Goal: Communication & Community: Answer question/provide support

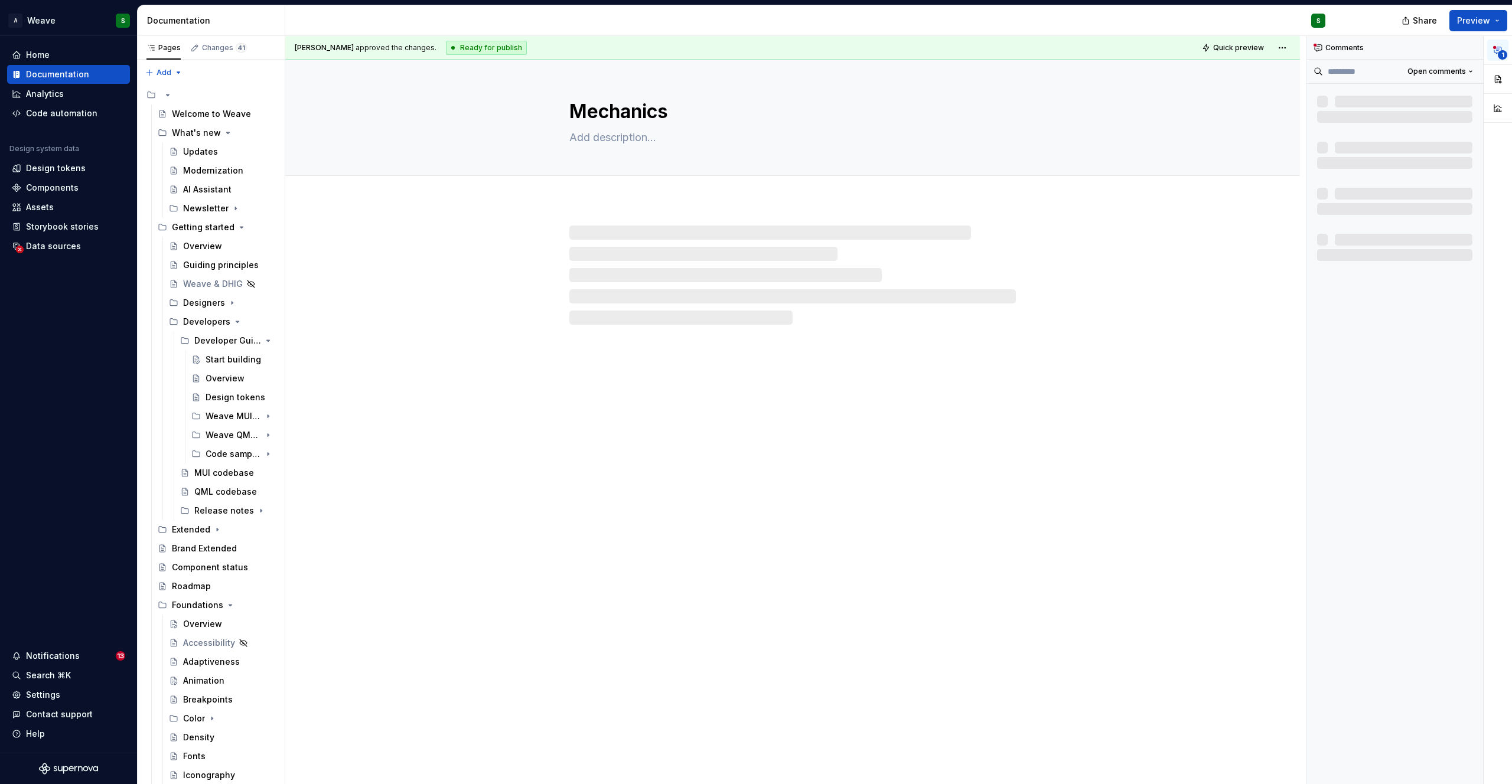
type textarea "*"
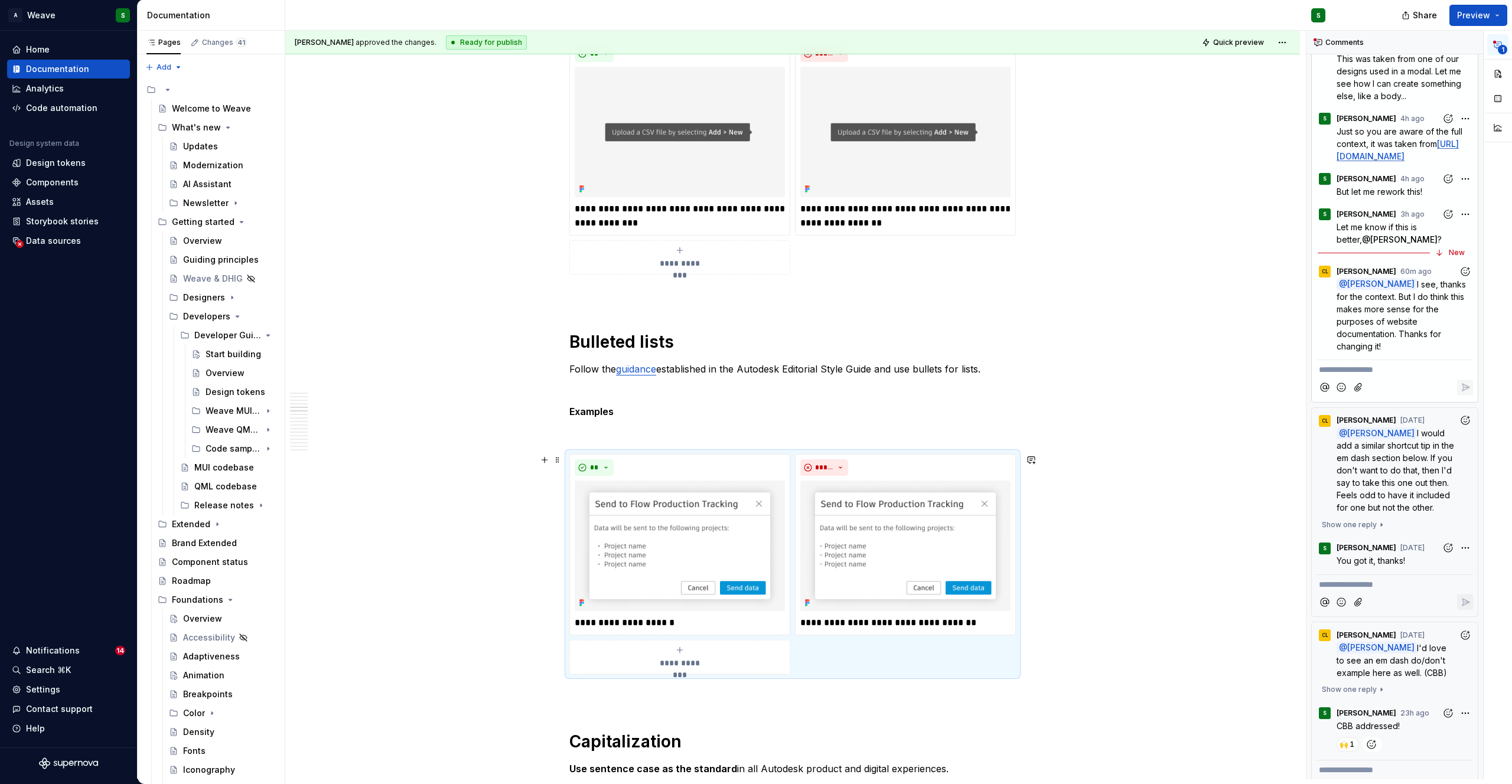
scroll to position [2024, 0]
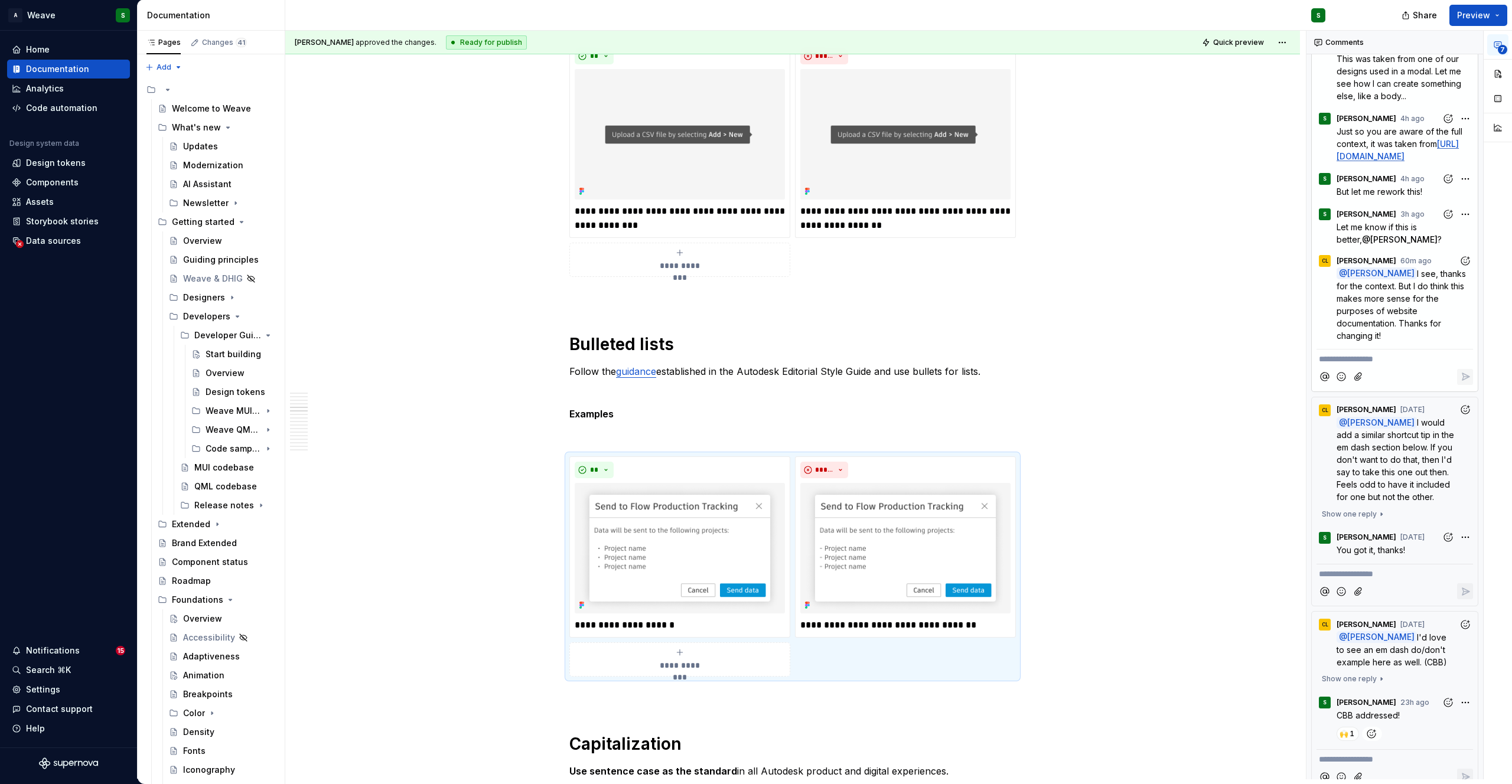
click at [1326, 366] on p "**********" at bounding box center [1395, 359] width 152 height 13
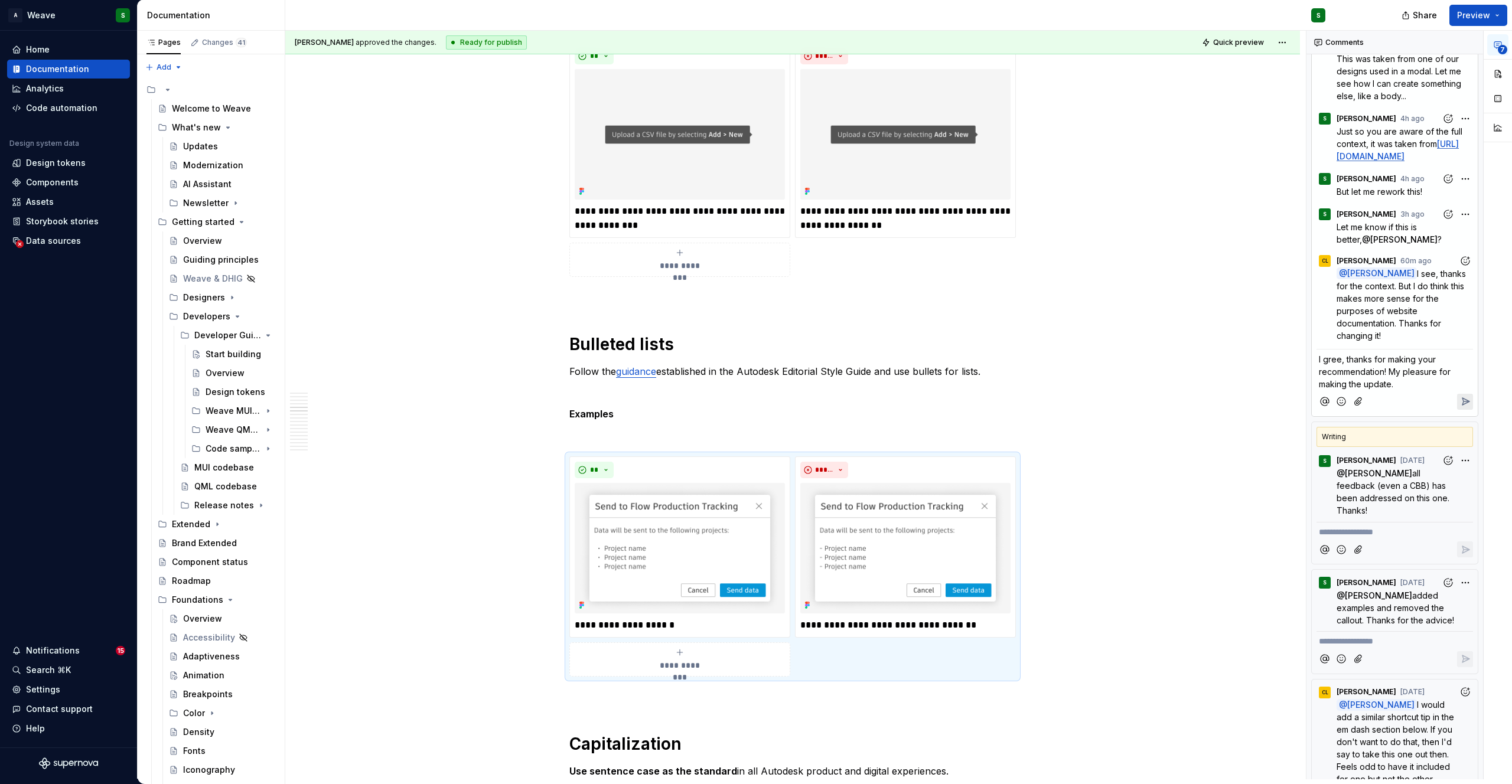
click at [1323, 389] on span "I gree, thanks for making your recommendation! My pleasure for making the updat…" at bounding box center [1386, 371] width 134 height 35
click at [1460, 408] on icon "Reply" at bounding box center [1466, 401] width 12 height 12
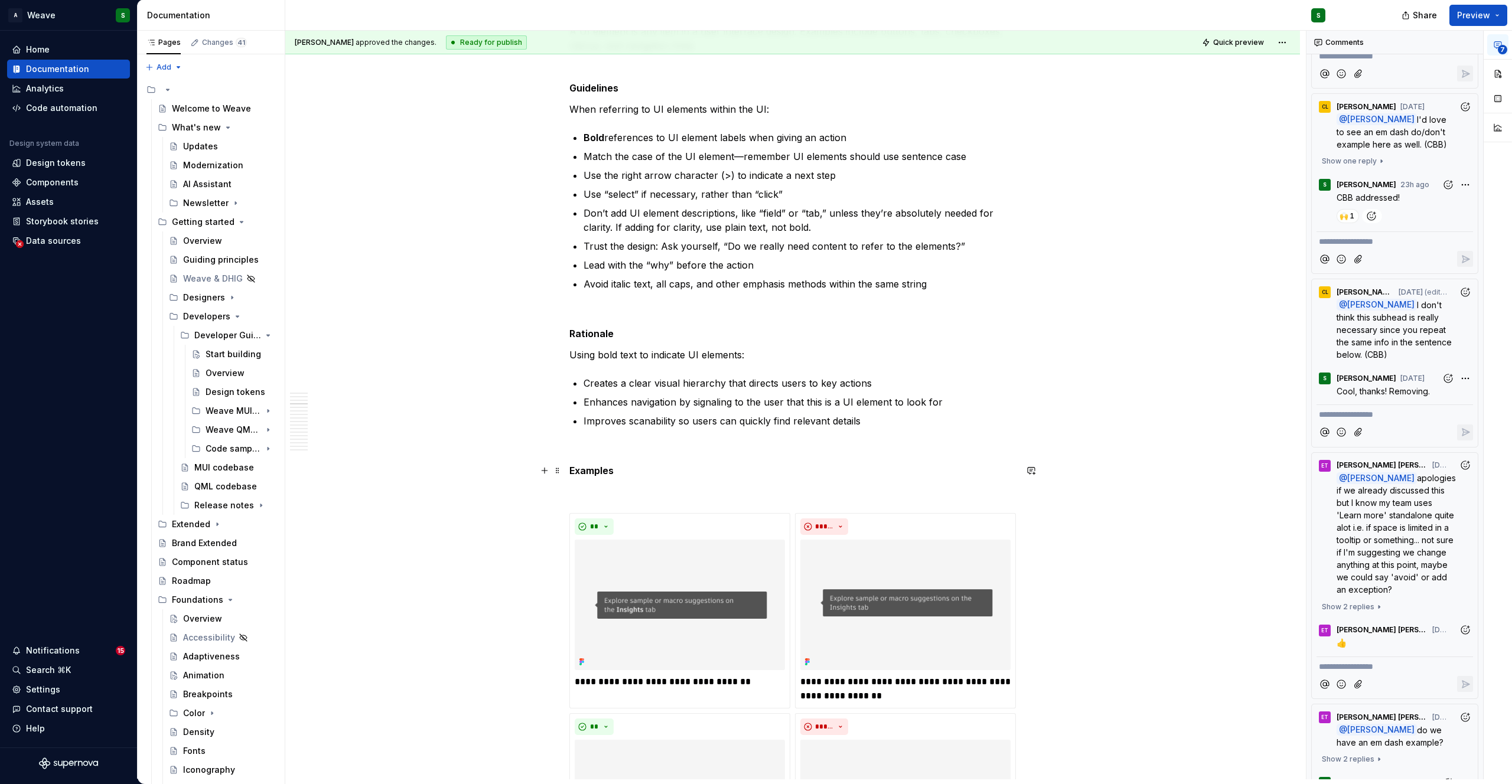
scroll to position [0, 0]
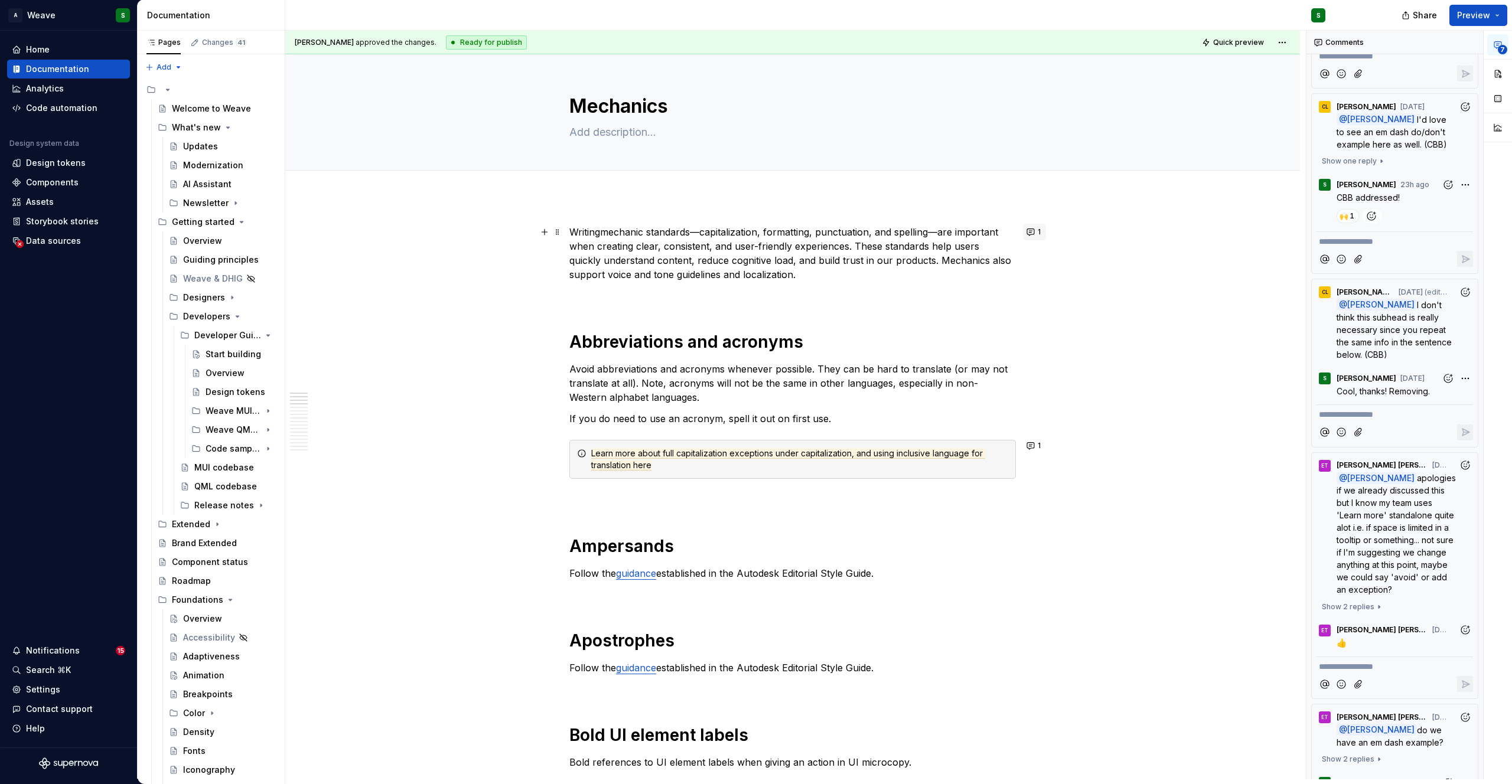
click at [1026, 228] on button "1" at bounding box center [1034, 232] width 23 height 17
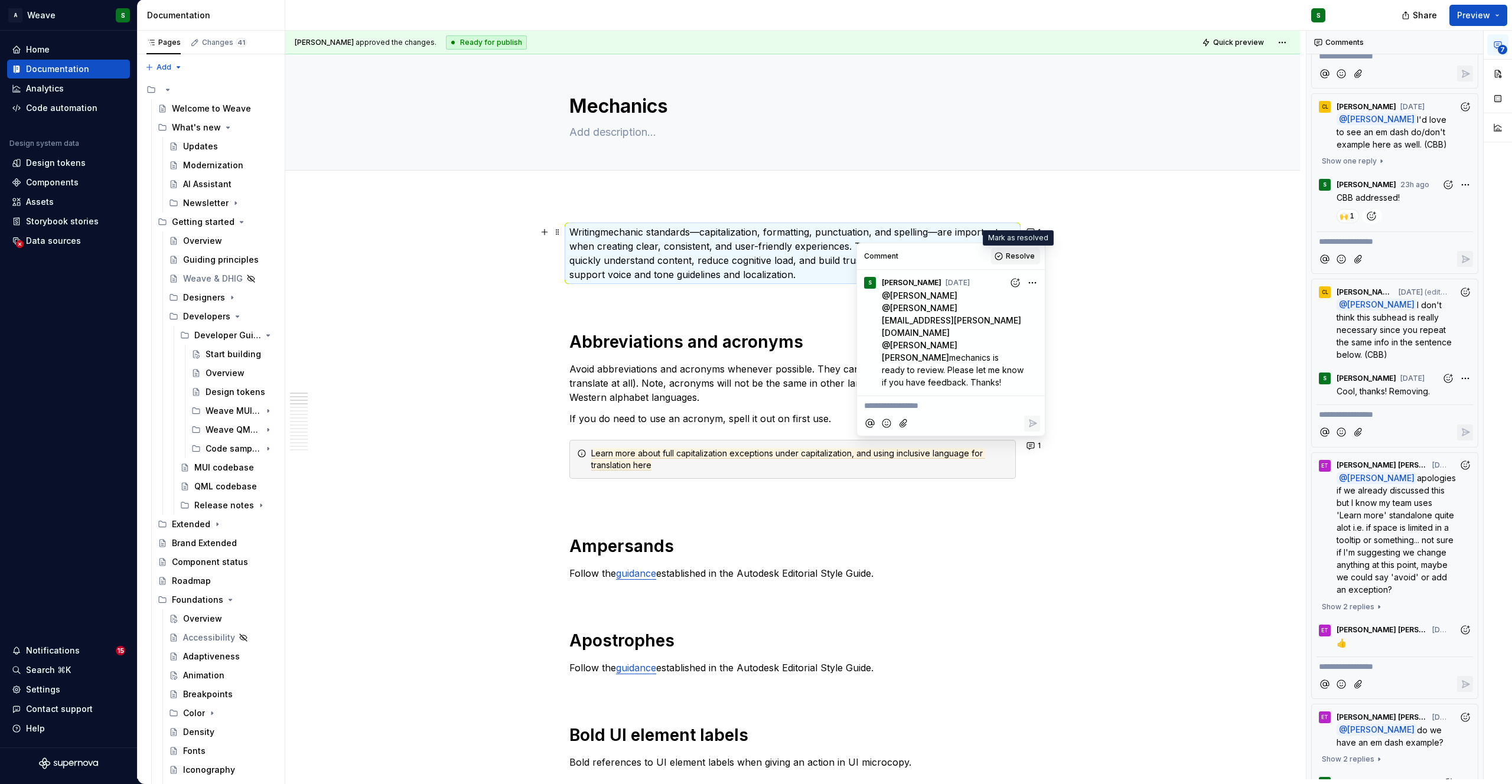
click at [1020, 252] on span "Resolve" at bounding box center [1020, 256] width 29 height 10
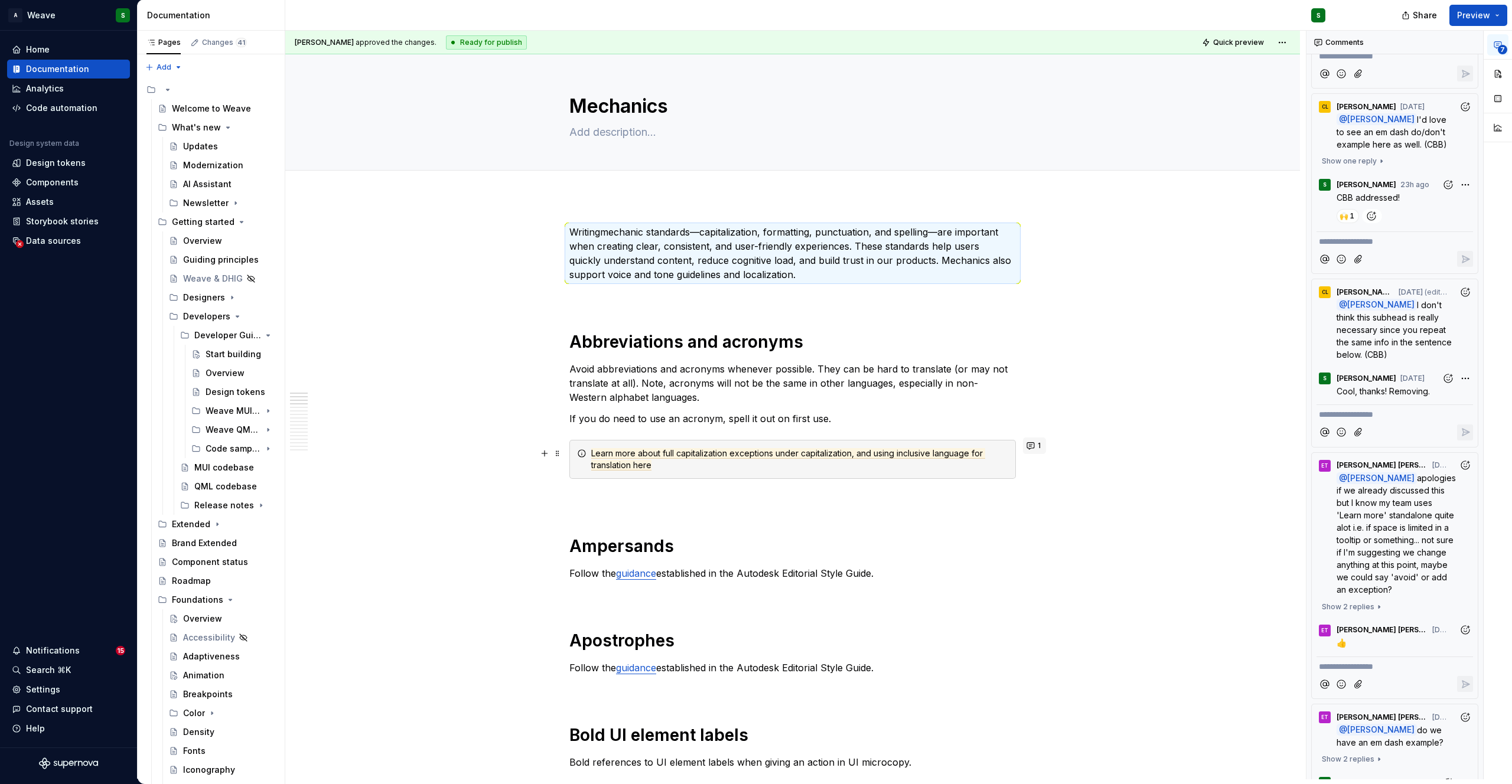
click at [1038, 444] on span "1" at bounding box center [1039, 446] width 3 height 10
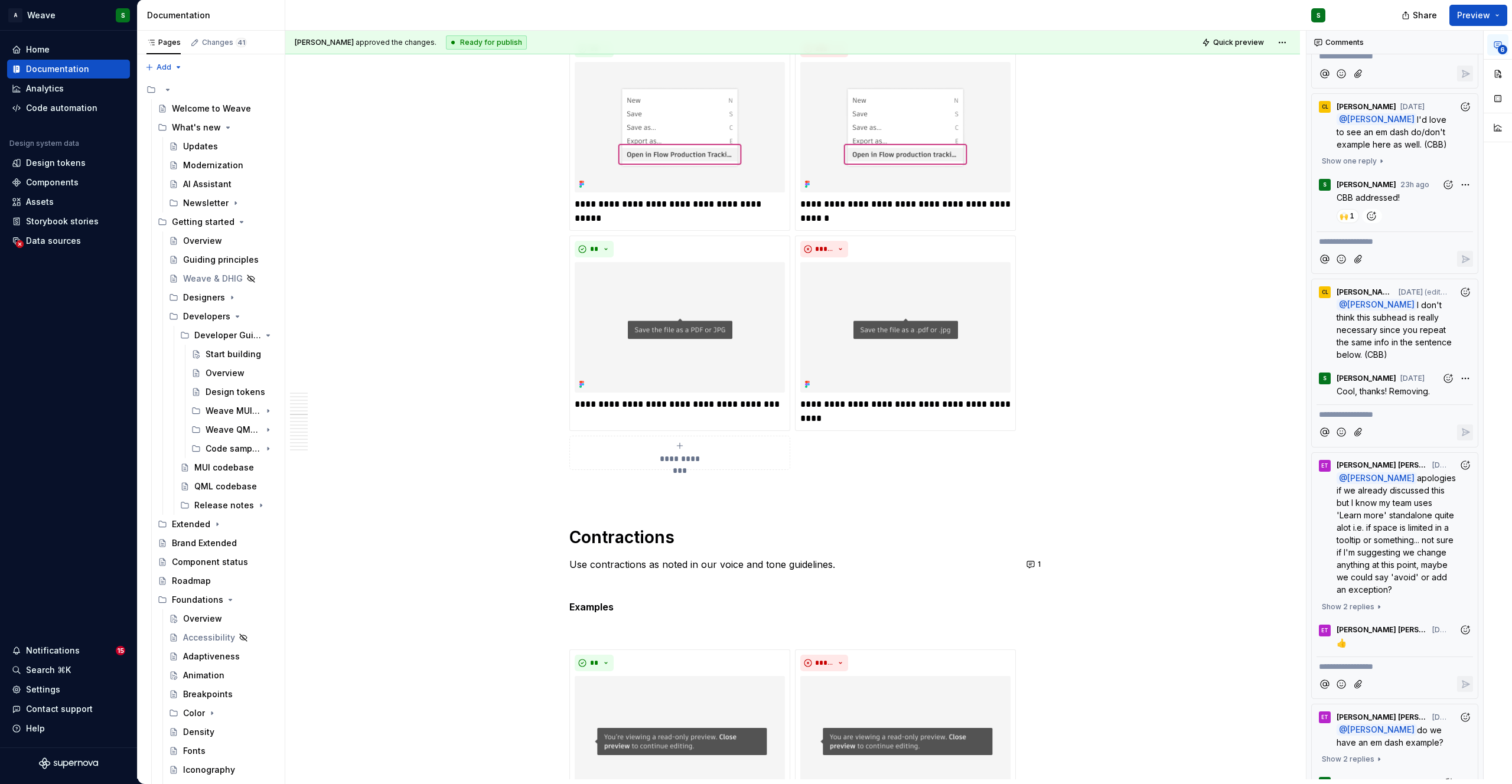
scroll to position [5702, 0]
click at [1032, 559] on button "1" at bounding box center [1034, 564] width 23 height 17
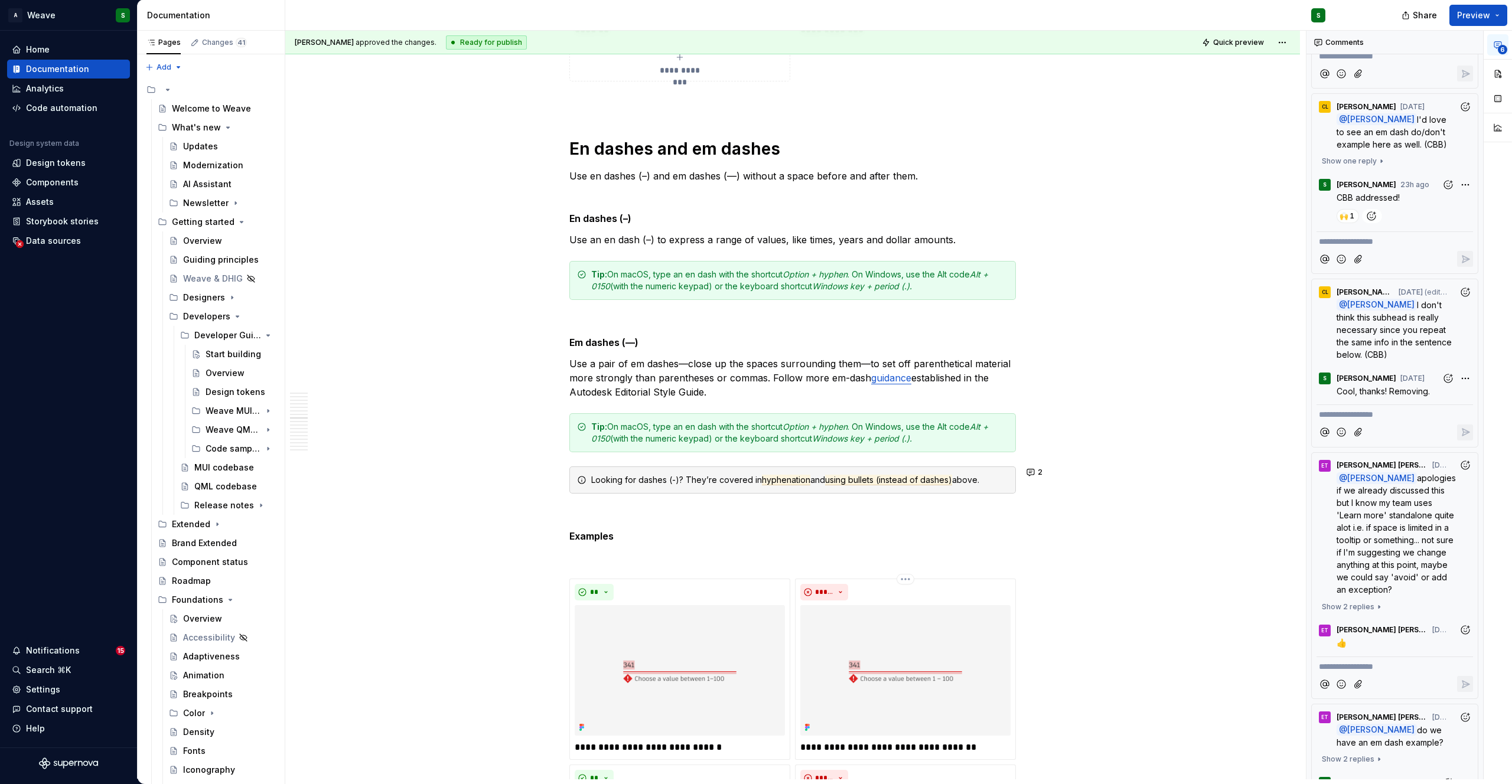
scroll to position [6787, 0]
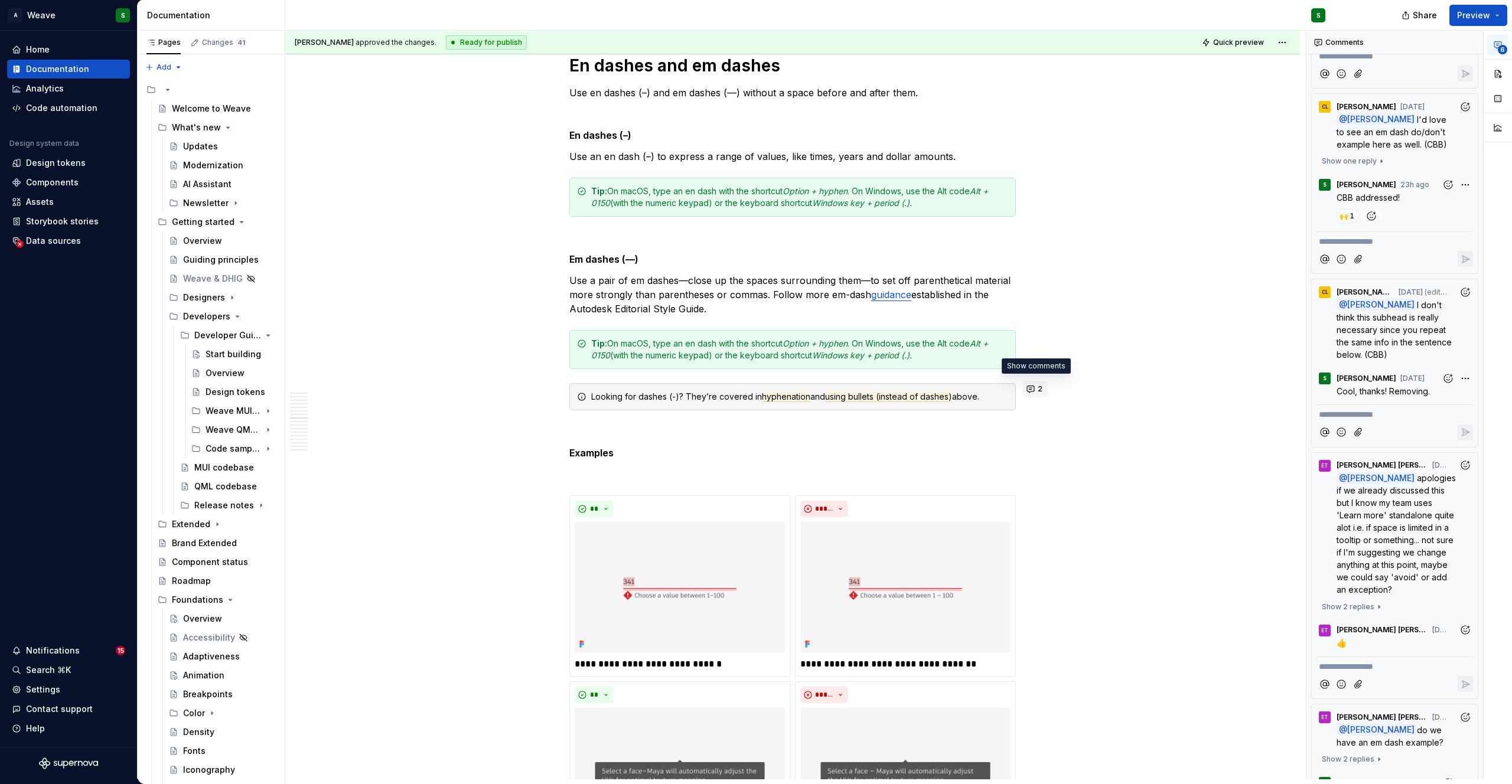
click at [1034, 390] on button "2" at bounding box center [1035, 389] width 25 height 17
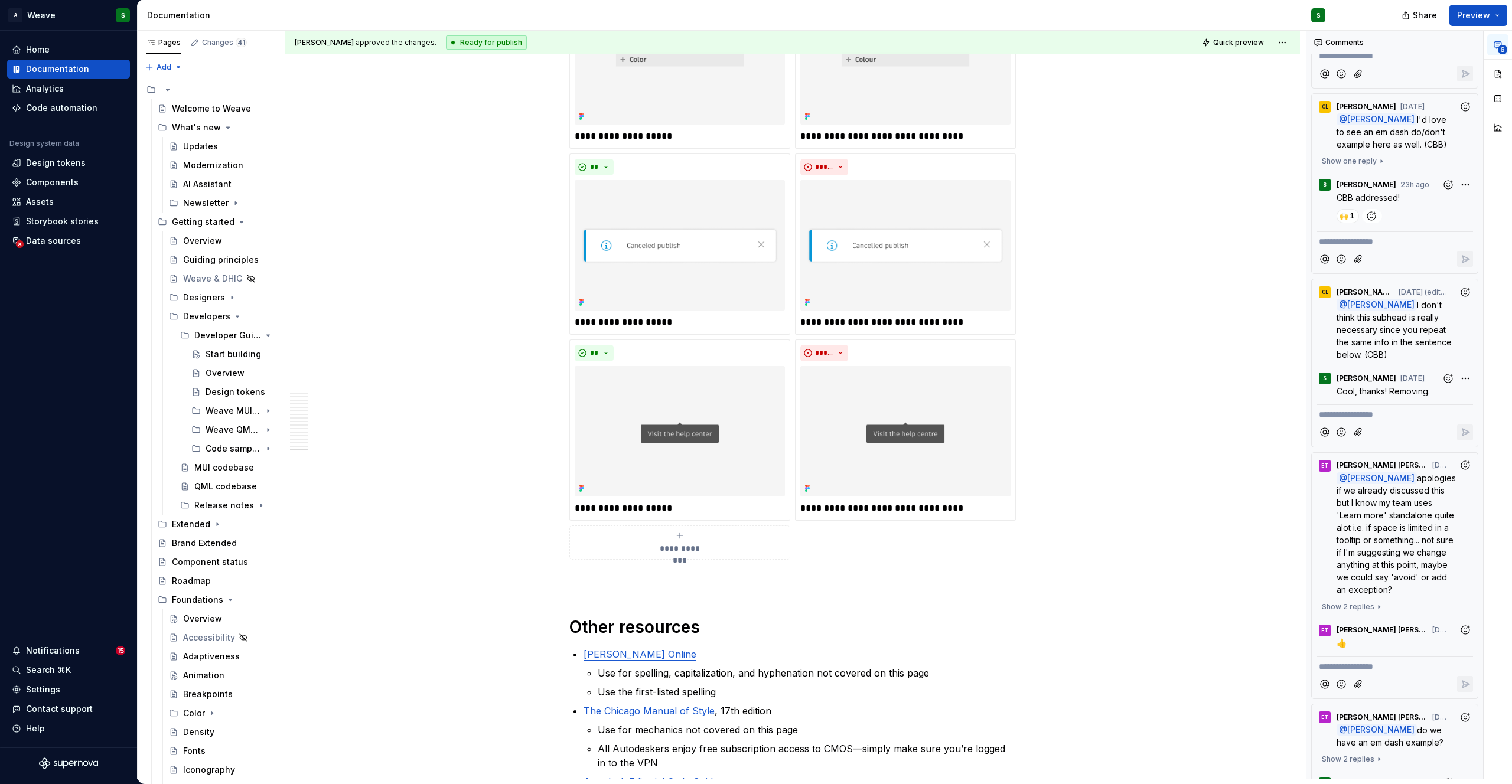
scroll to position [10280, 0]
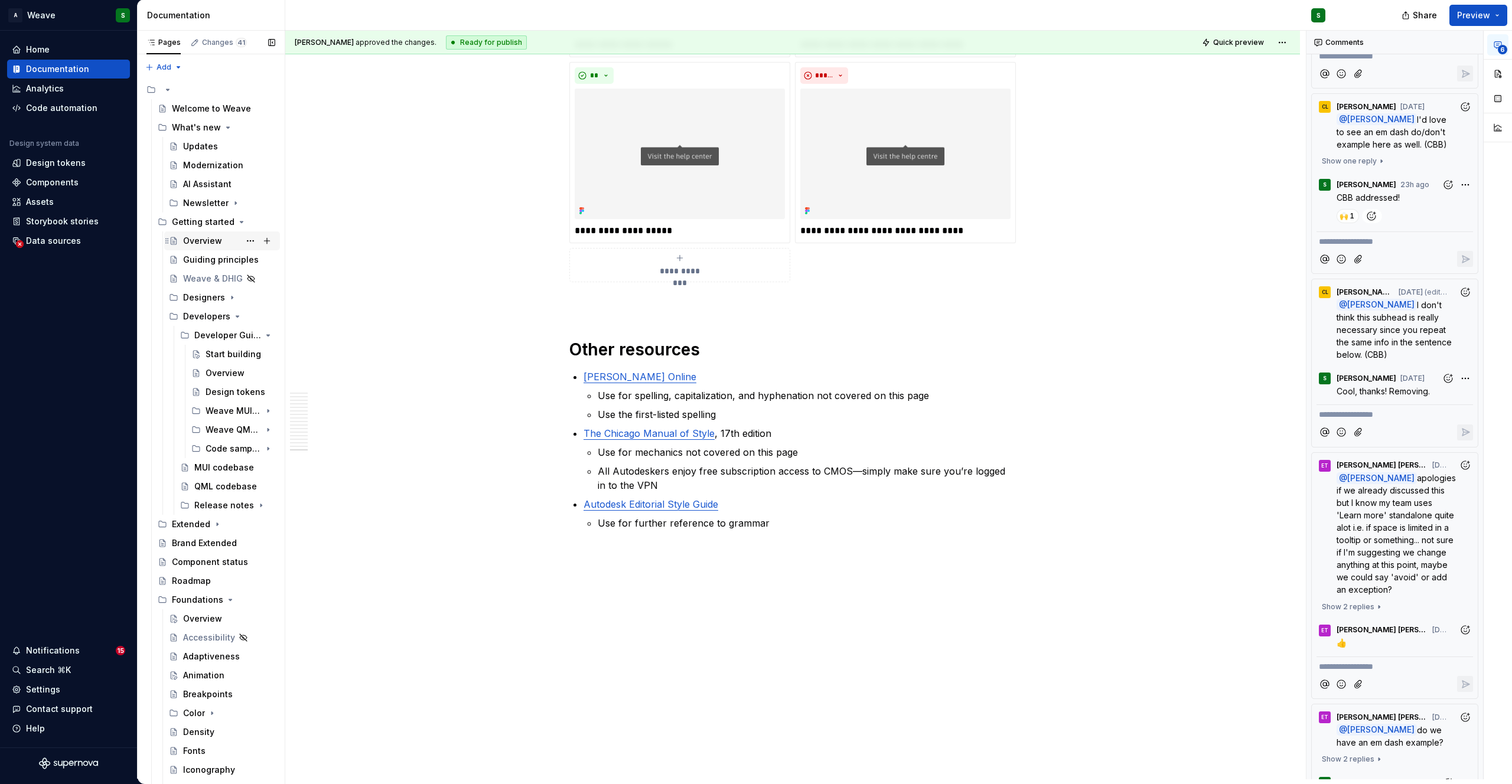
click at [214, 242] on div "Overview" at bounding box center [202, 241] width 39 height 12
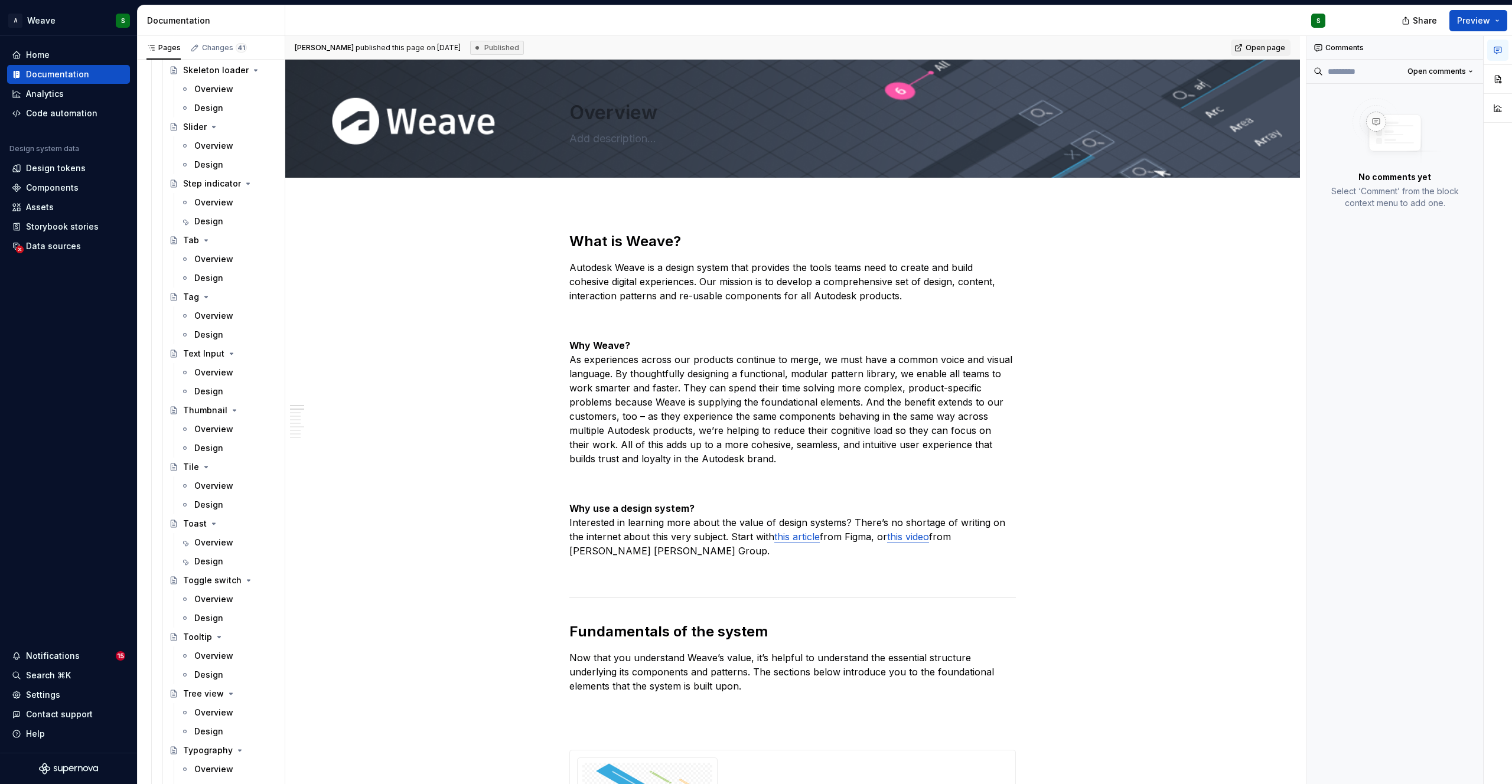
scroll to position [3418, 0]
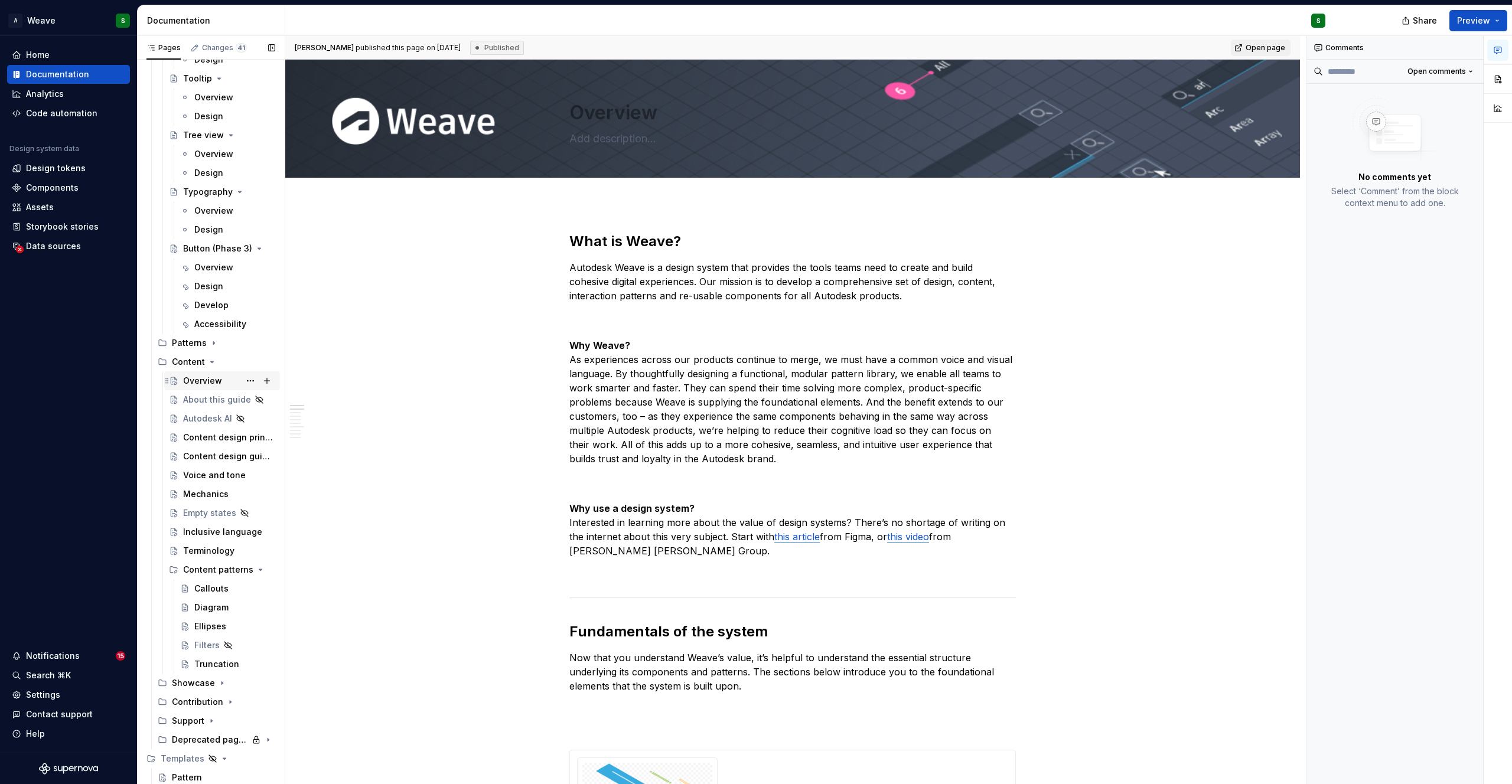
click at [185, 377] on div "Overview" at bounding box center [202, 381] width 39 height 12
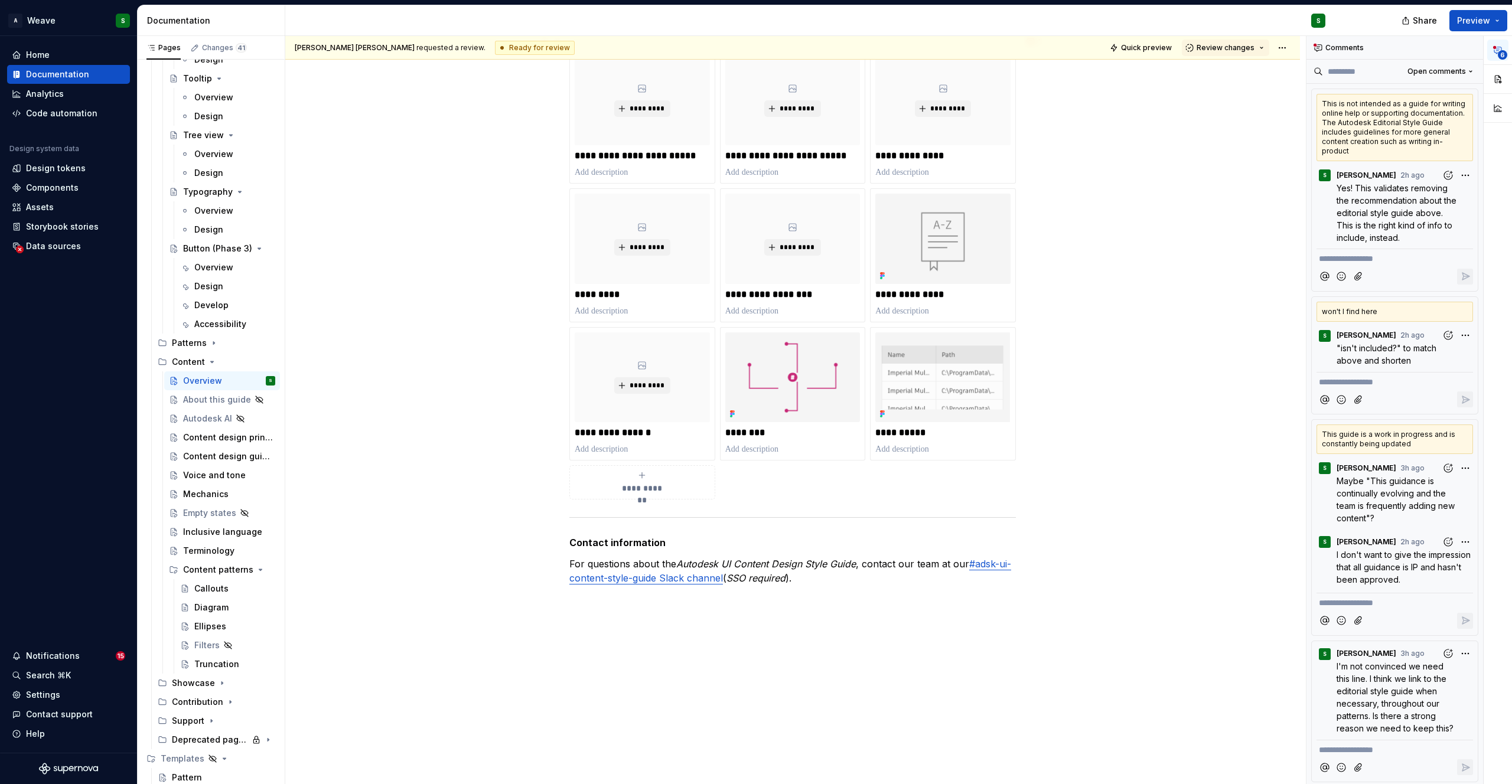
scroll to position [910, 0]
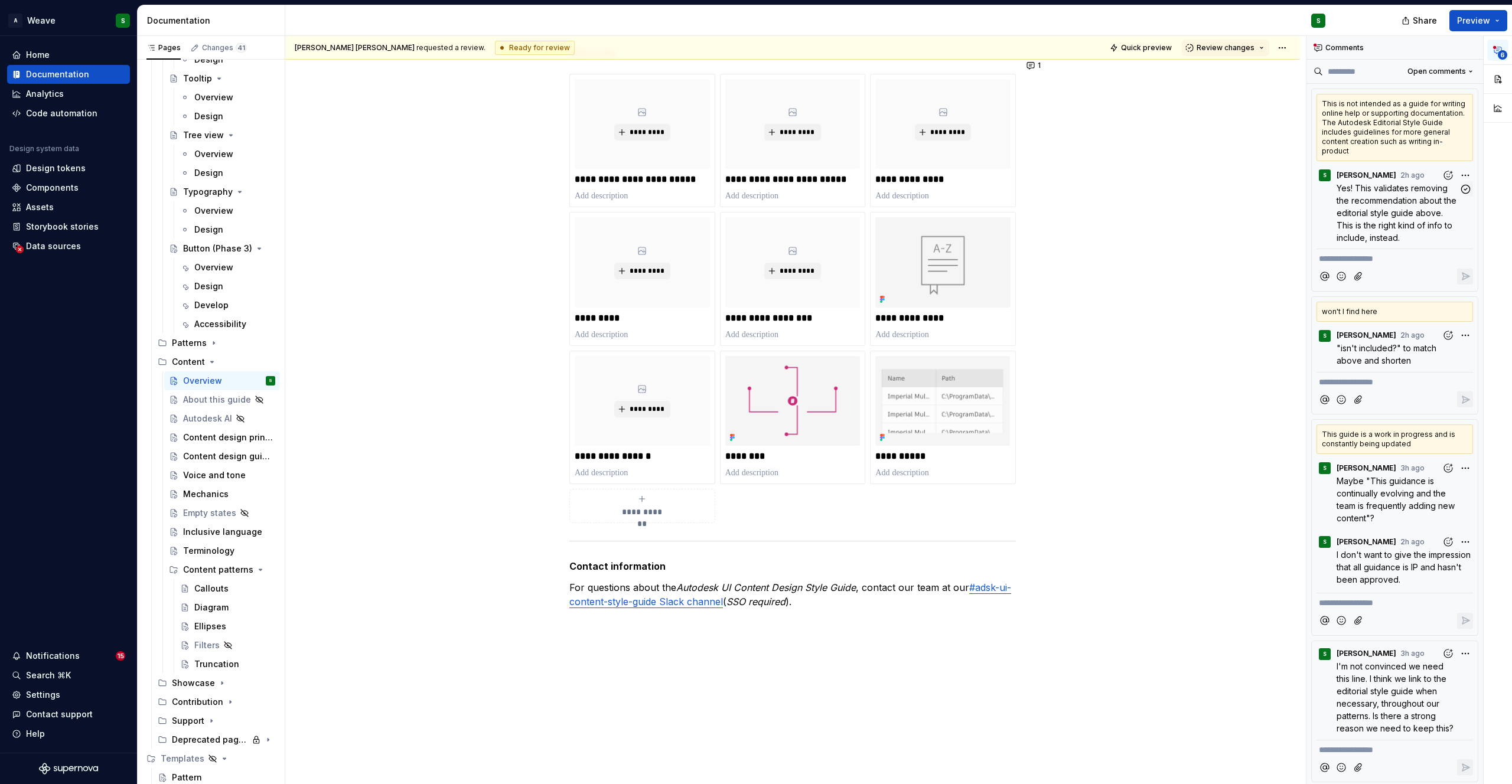
click at [1360, 222] on span "Yes! This validates removing the recommendation about the editorial style guide…" at bounding box center [1398, 213] width 123 height 60
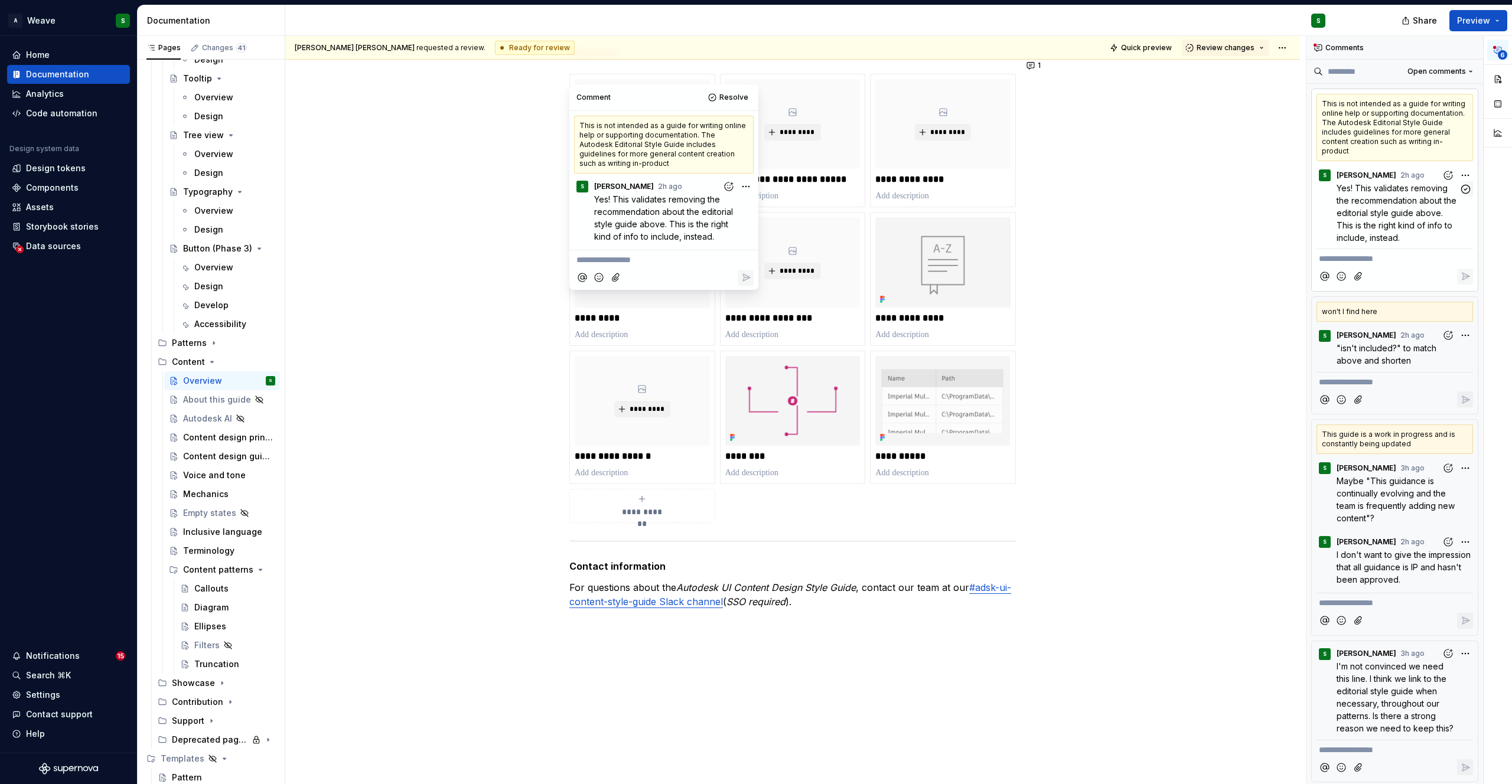
scroll to position [5, 0]
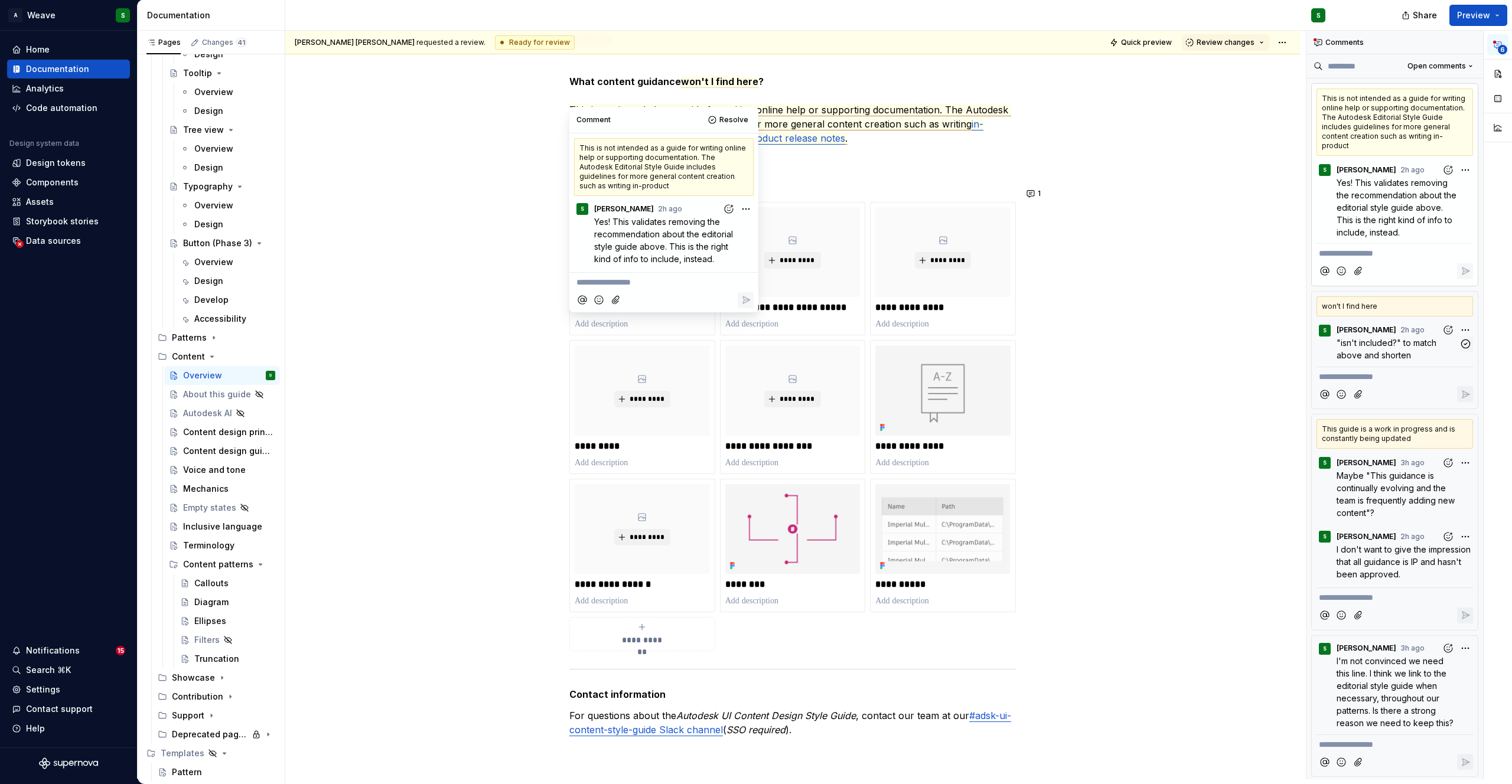
click at [1384, 345] on span ""isn't included?" to match above and shorten" at bounding box center [1388, 349] width 102 height 22
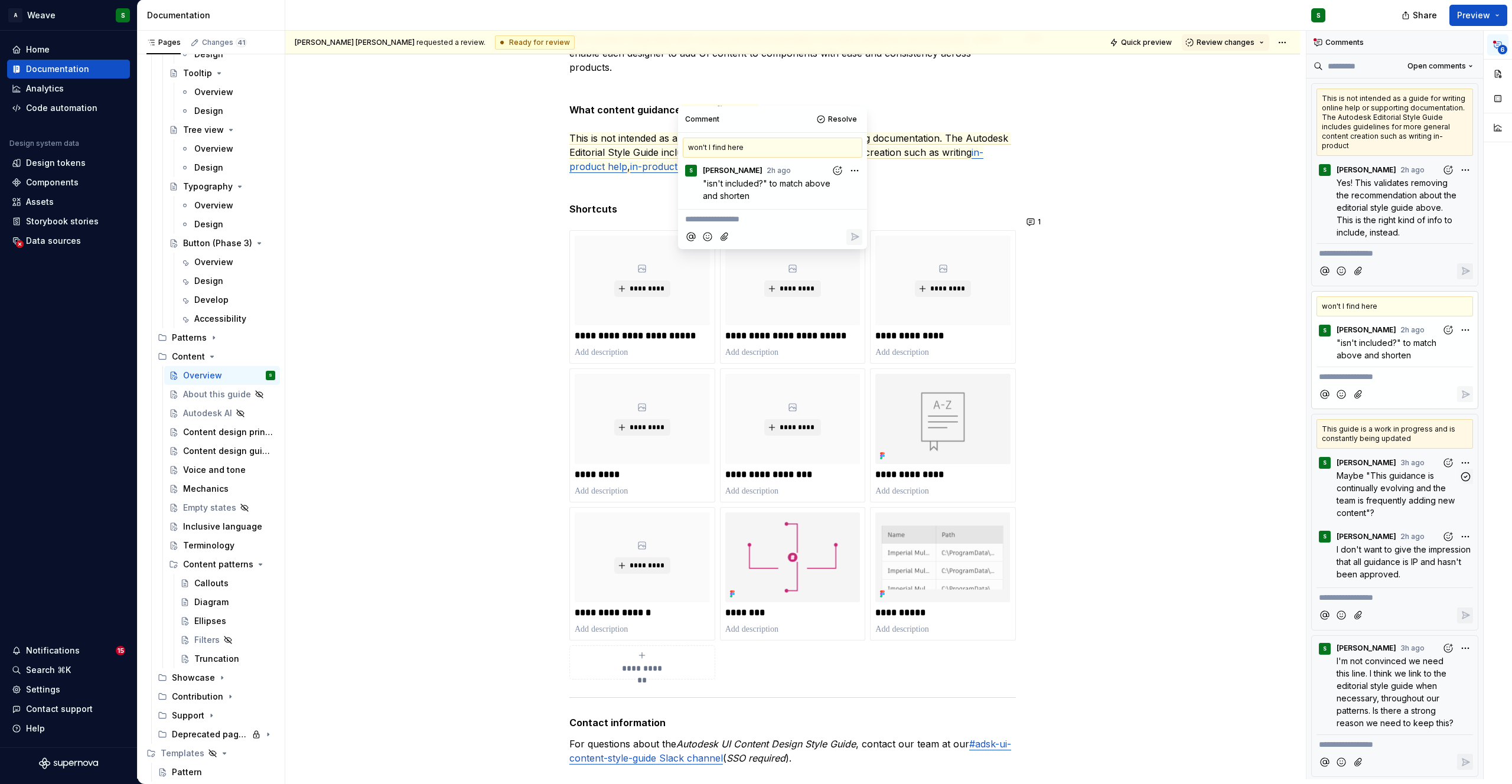
click at [1379, 496] on span "Maybe "This guidance is continually evolving and the team is frequently adding …" at bounding box center [1397, 494] width 121 height 47
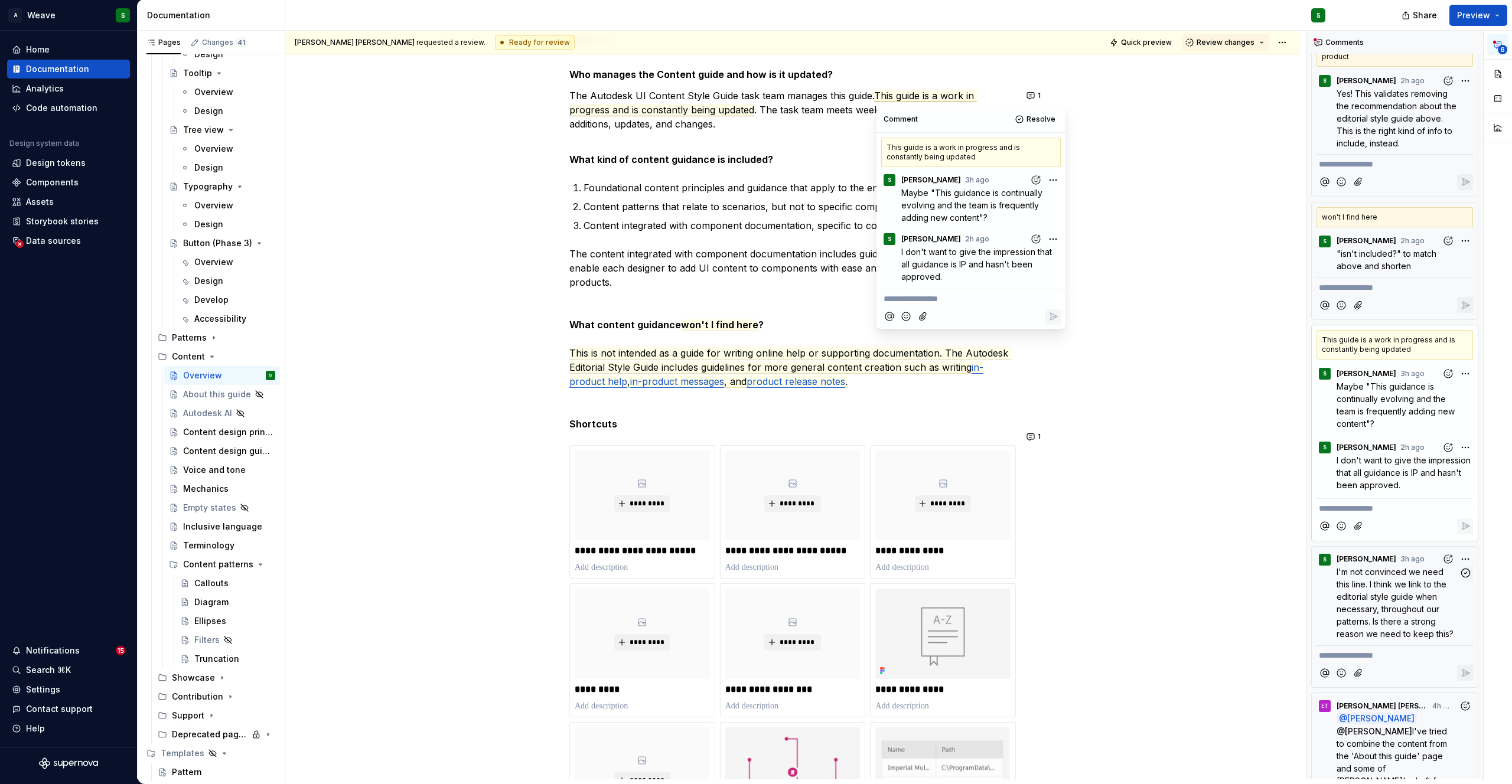
scroll to position [90, 0]
click at [1370, 604] on span "I'm not convinced we need this line. I think we link to the editorial style gui…" at bounding box center [1395, 601] width 117 height 72
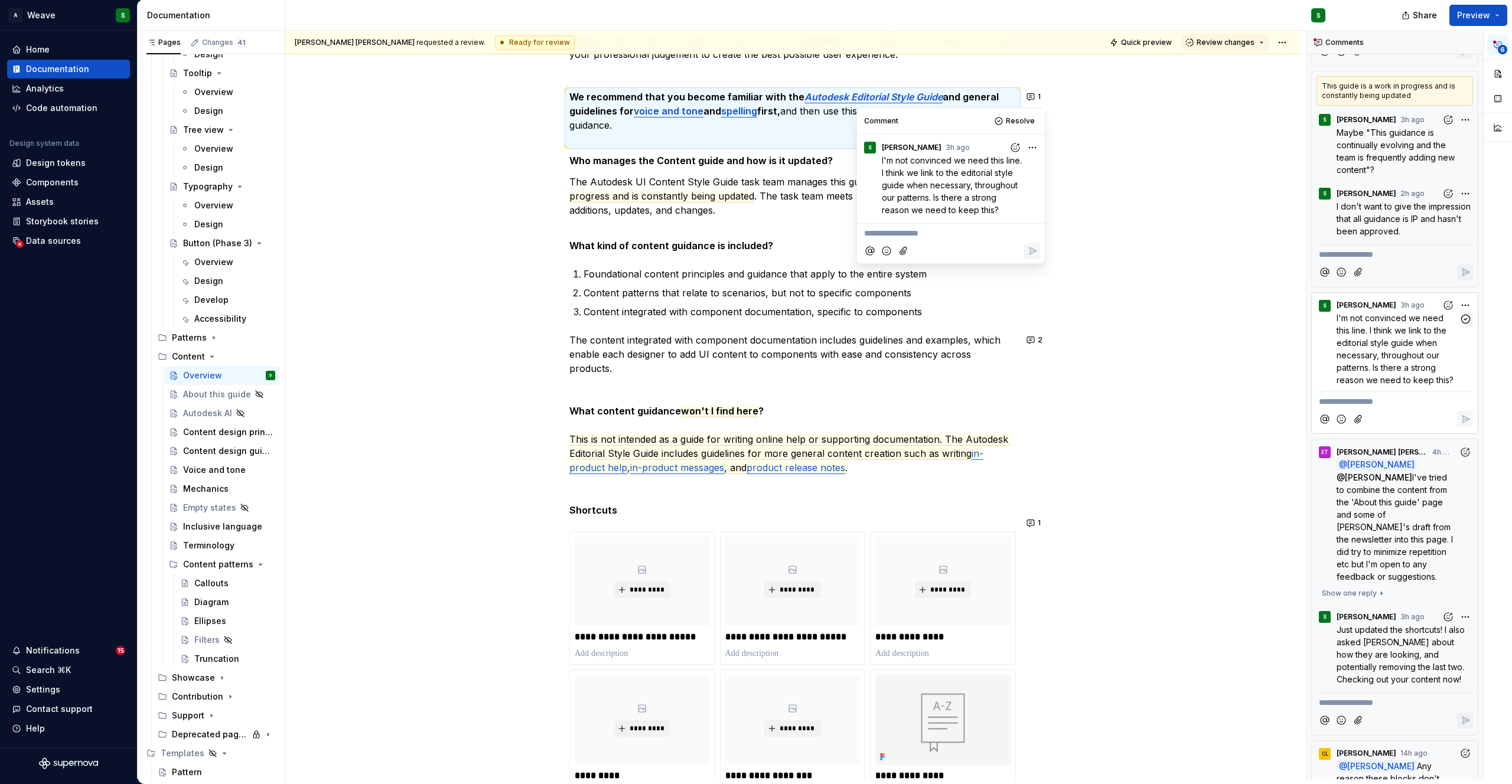
scroll to position [347, 0]
click at [1381, 550] on span "I've tried to combine the content from the 'About this guide' page and some of …" at bounding box center [1396, 524] width 119 height 109
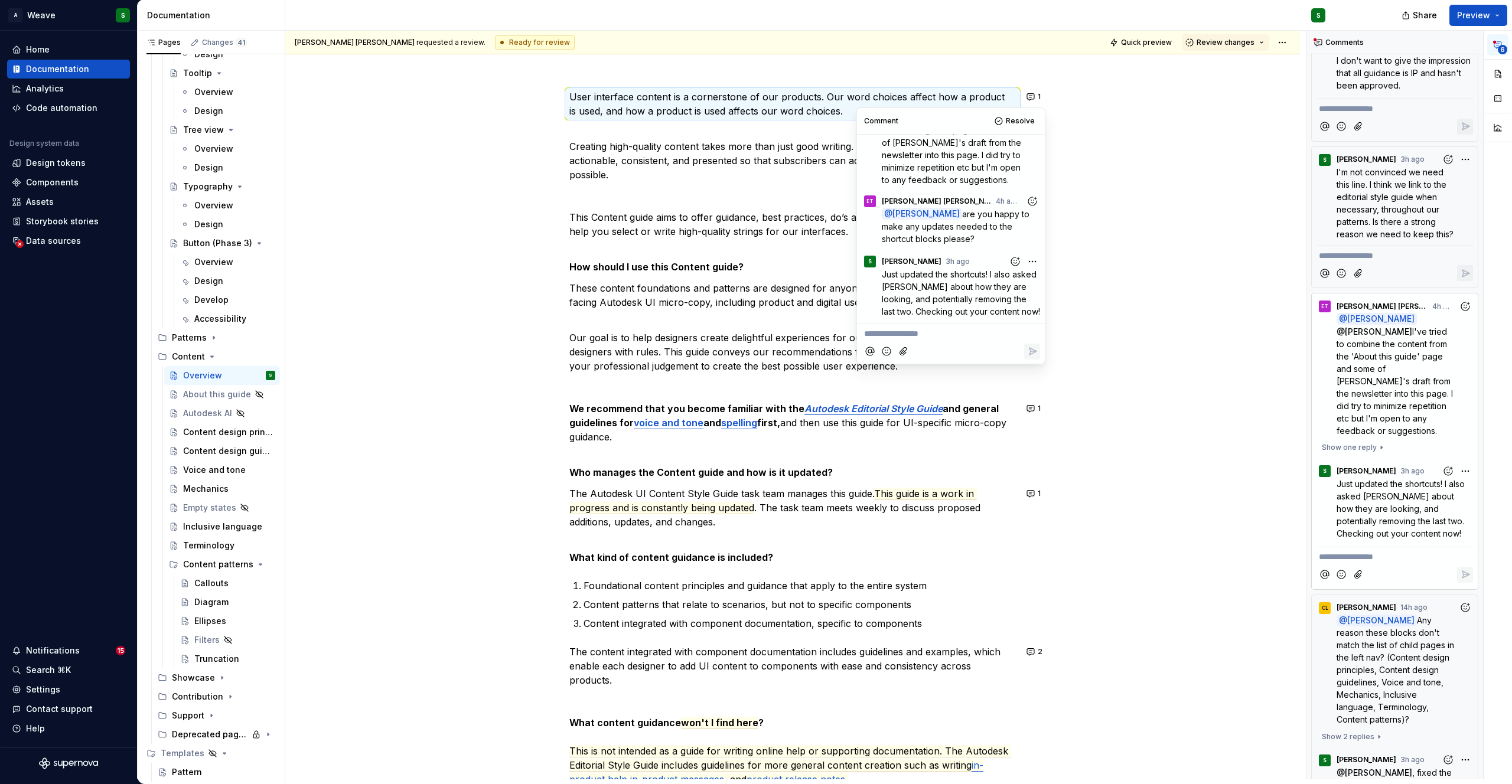
scroll to position [598, 0]
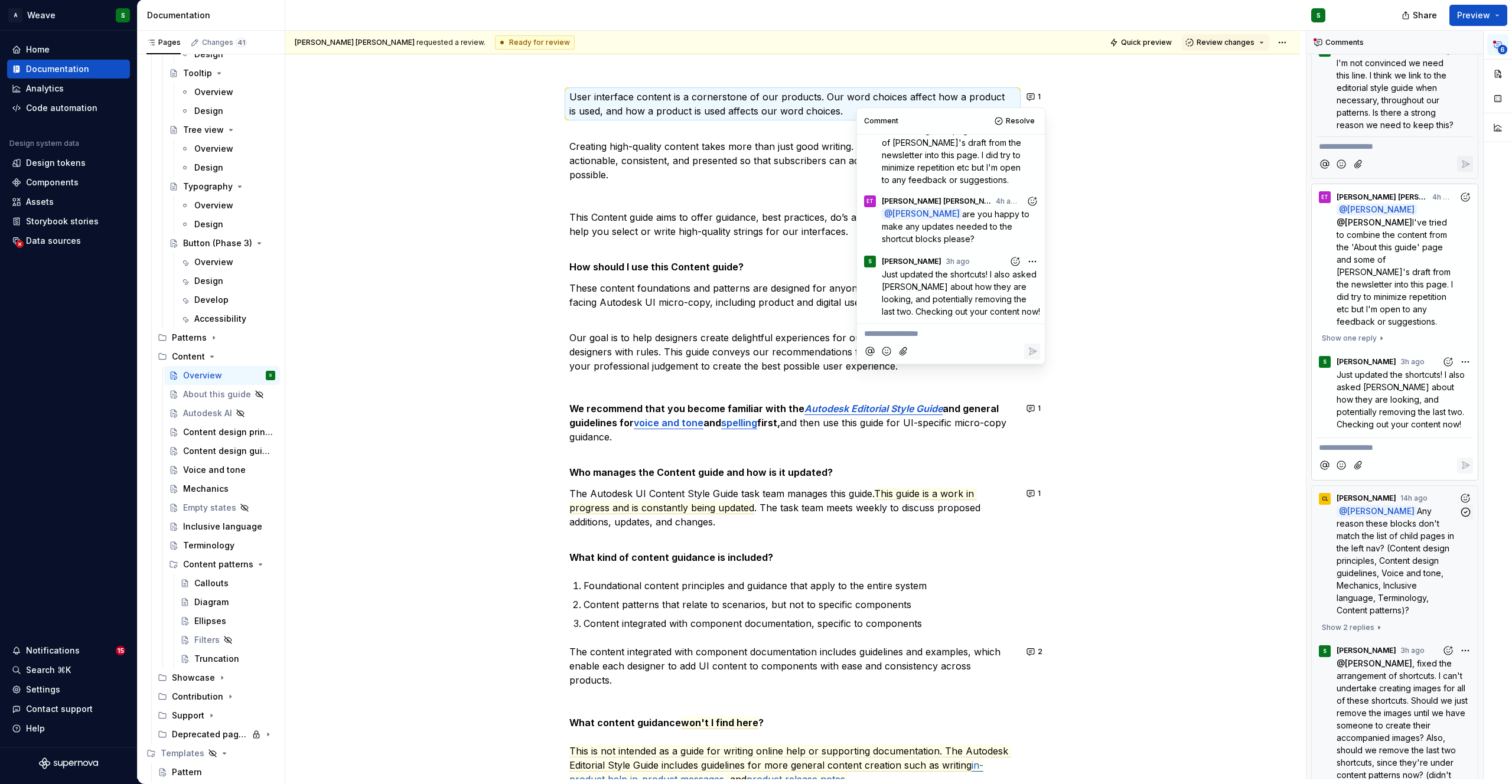
click at [1393, 575] on span "Any reason these blocks don't match the list of child pages in the left nav? (C…" at bounding box center [1396, 561] width 120 height 109
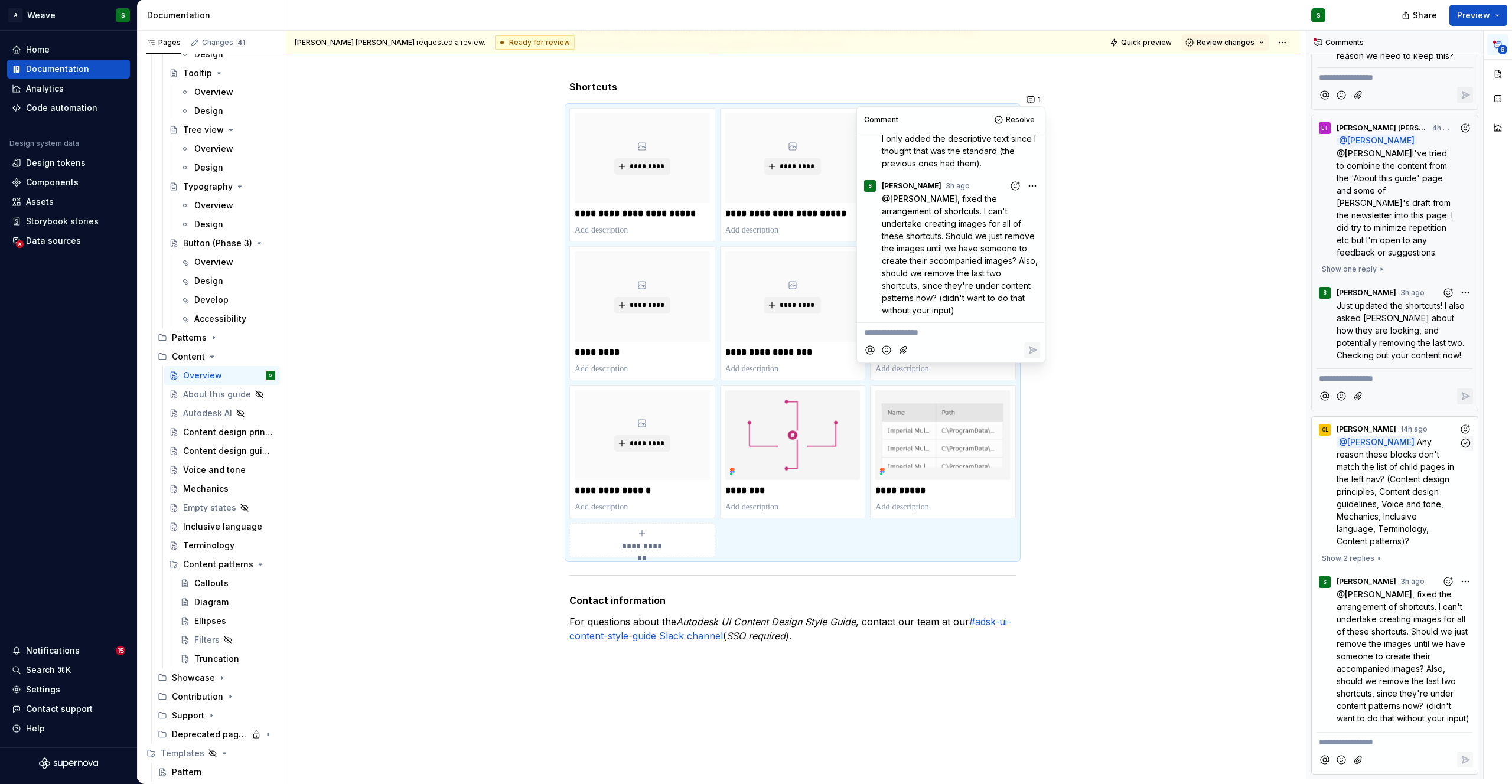
scroll to position [875, 0]
type textarea "*"
